Goal: Task Accomplishment & Management: Manage account settings

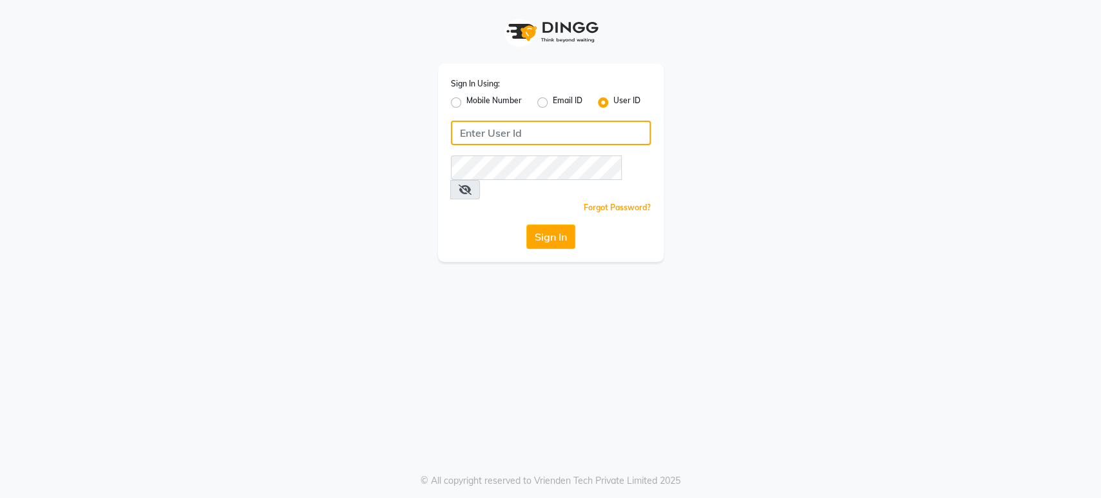
click at [470, 125] on input "Username" at bounding box center [551, 133] width 200 height 25
type input "mkaysalon"
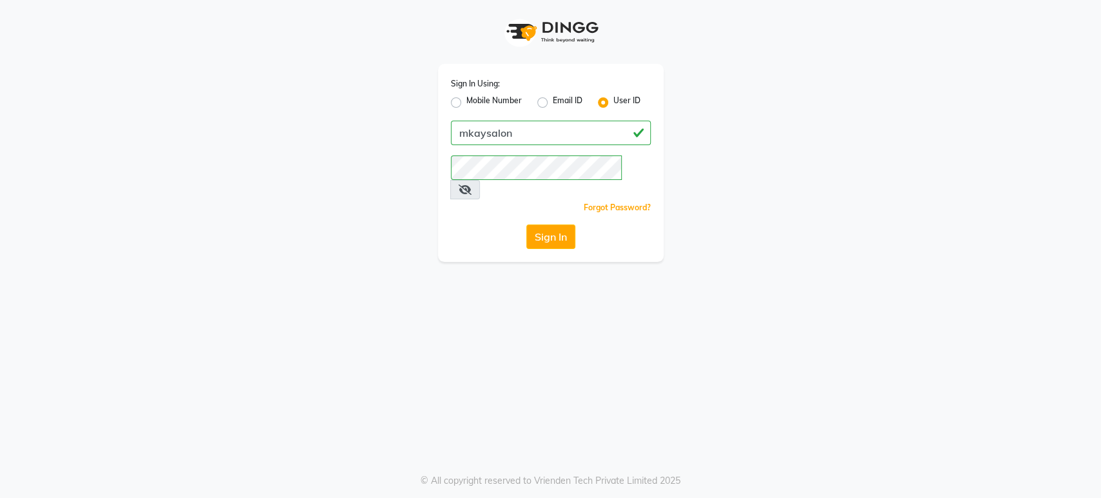
click at [547, 201] on div "Sign In Using: Mobile Number Email ID User ID mkaysalon Remember me Forgot Pass…" at bounding box center [551, 163] width 226 height 198
click at [543, 225] on button "Sign In" at bounding box center [550, 237] width 49 height 25
